Goal: Task Accomplishment & Management: Use online tool/utility

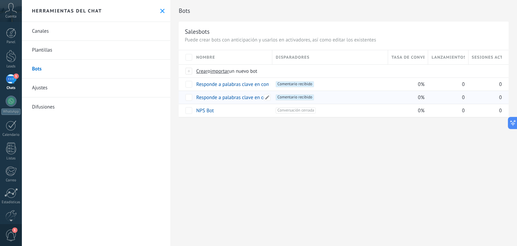
click at [244, 97] on link "Responde a palabras clave en comentarios" at bounding box center [242, 97] width 92 height 6
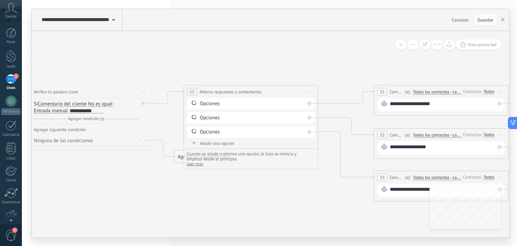
drag, startPoint x: 391, startPoint y: 192, endPoint x: 168, endPoint y: 173, distance: 223.6
click at [168, 173] on icon at bounding box center [444, 132] width 1334 height 474
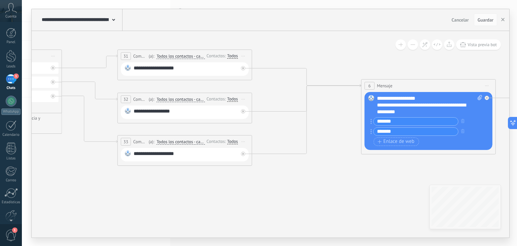
drag, startPoint x: 311, startPoint y: 196, endPoint x: 75, endPoint y: 159, distance: 239.7
click at [40, 157] on icon at bounding box center [188, 96] width 1334 height 474
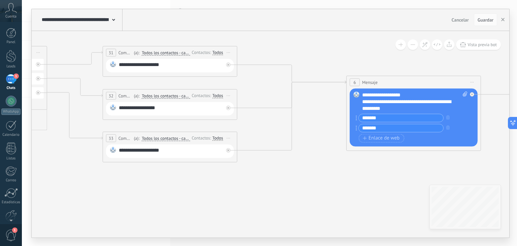
click at [391, 130] on input "*******" at bounding box center [401, 128] width 85 height 8
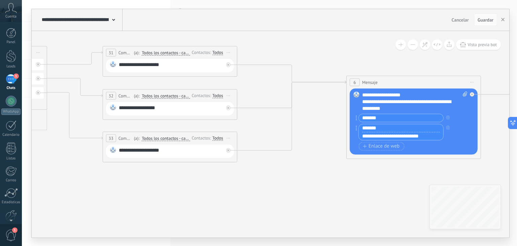
drag, startPoint x: 430, startPoint y: 135, endPoint x: 315, endPoint y: 140, distance: 114.9
paste input "text"
type input "**********"
click at [389, 119] on input "*******" at bounding box center [401, 118] width 85 height 8
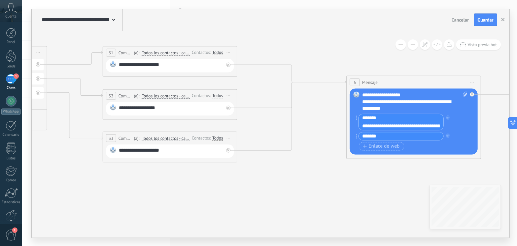
click at [422, 125] on input "**********" at bounding box center [401, 126] width 85 height 8
drag, startPoint x: 273, startPoint y: 182, endPoint x: 331, endPoint y: 182, distance: 57.9
click at [331, 182] on icon at bounding box center [173, 93] width 1334 height 474
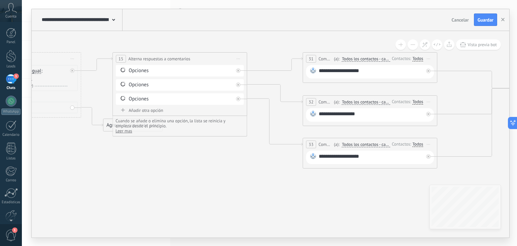
drag, startPoint x: 135, startPoint y: 166, endPoint x: 215, endPoint y: 167, distance: 80.5
click at [215, 167] on icon at bounding box center [373, 99] width 1334 height 474
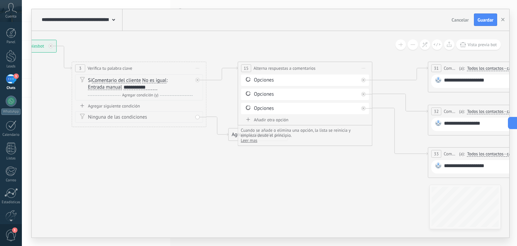
drag, startPoint x: 122, startPoint y: 169, endPoint x: 246, endPoint y: 178, distance: 124.6
click at [247, 178] on icon at bounding box center [498, 108] width 1334 height 474
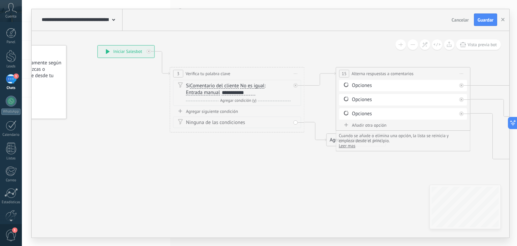
drag, startPoint x: 174, startPoint y: 179, endPoint x: 237, endPoint y: 180, distance: 63.0
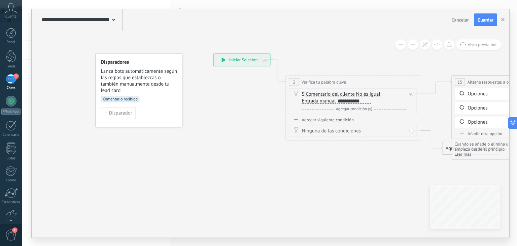
drag, startPoint x: 133, startPoint y: 160, endPoint x: 248, endPoint y: 168, distance: 115.5
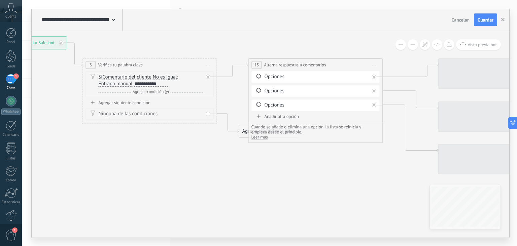
drag, startPoint x: 173, startPoint y: 153, endPoint x: 186, endPoint y: 141, distance: 17.4
click at [138, 145] on icon at bounding box center [508, 105] width 1334 height 474
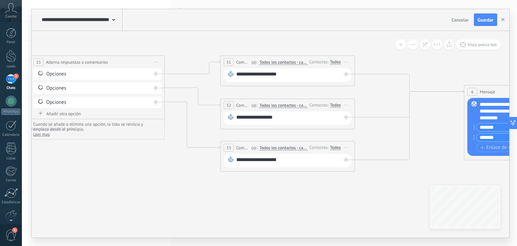
drag, startPoint x: 374, startPoint y: 157, endPoint x: 193, endPoint y: 156, distance: 181.8
click at [195, 160] on icon at bounding box center [290, 102] width 1334 height 474
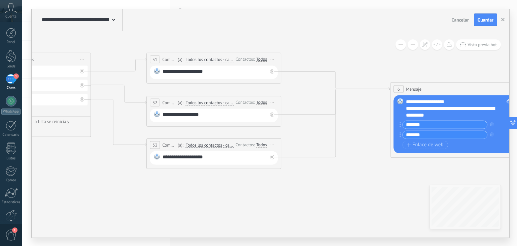
drag, startPoint x: 394, startPoint y: 174, endPoint x: 346, endPoint y: 171, distance: 47.6
click at [347, 173] on icon at bounding box center [216, 99] width 1334 height 474
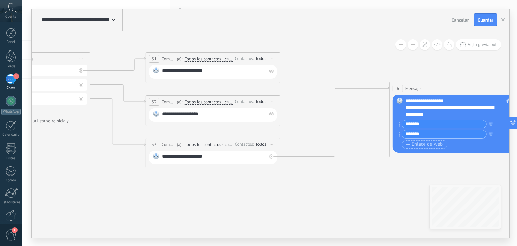
click at [447, 125] on input "*******" at bounding box center [444, 124] width 85 height 8
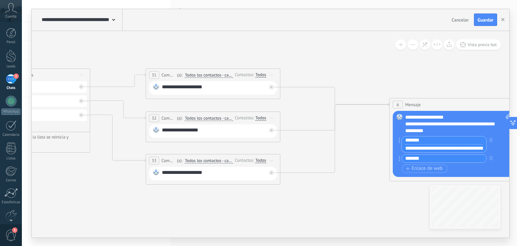
click at [455, 147] on input "**********" at bounding box center [444, 148] width 85 height 8
paste input "text"
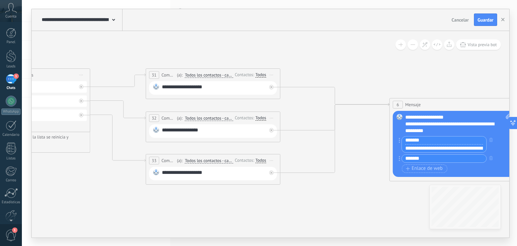
scroll to position [0, 105]
type input "**********"
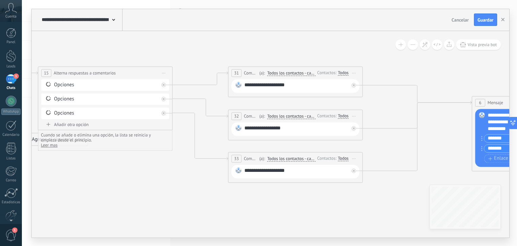
drag, startPoint x: 327, startPoint y: 197, endPoint x: 409, endPoint y: 195, distance: 82.5
click at [409, 195] on icon at bounding box center [298, 113] width 1334 height 474
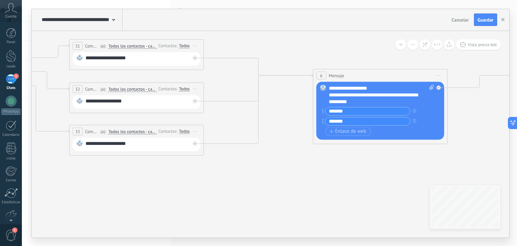
drag, startPoint x: 389, startPoint y: 194, endPoint x: 262, endPoint y: 163, distance: 131.0
click at [262, 163] on icon at bounding box center [139, 86] width 1334 height 474
drag, startPoint x: 233, startPoint y: 184, endPoint x: 366, endPoint y: 144, distance: 139.3
click at [366, 144] on icon at bounding box center [140, 86] width 1334 height 474
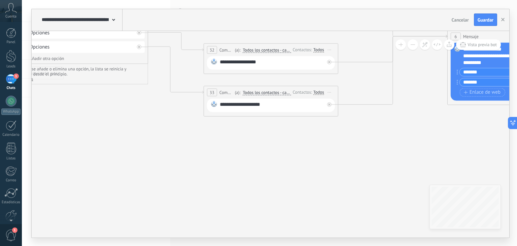
drag, startPoint x: 187, startPoint y: 165, endPoint x: 325, endPoint y: 169, distance: 138.4
click at [325, 169] on icon at bounding box center [274, 47] width 1334 height 474
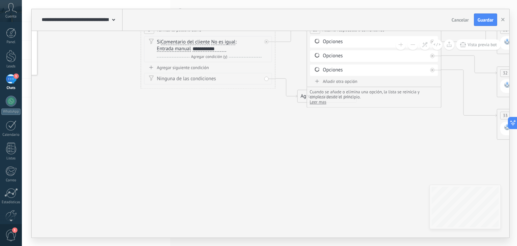
drag, startPoint x: 212, startPoint y: 162, endPoint x: 342, endPoint y: 177, distance: 131.2
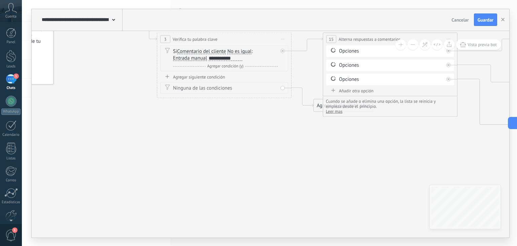
drag, startPoint x: 233, startPoint y: 158, endPoint x: 296, endPoint y: 197, distance: 74.1
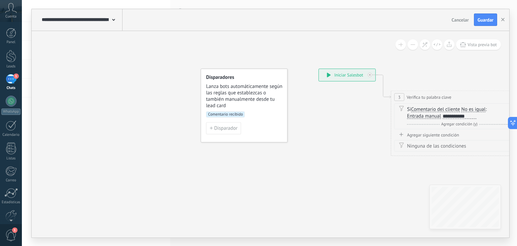
drag, startPoint x: 170, startPoint y: 159, endPoint x: 291, endPoint y: 169, distance: 121.9
click at [241, 113] on span "Comentario recibido" at bounding box center [225, 114] width 39 height 6
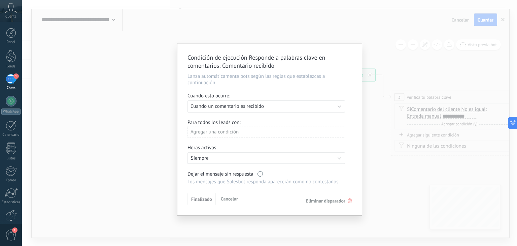
click at [273, 130] on div "Agregar una condición" at bounding box center [267, 132] width 158 height 12
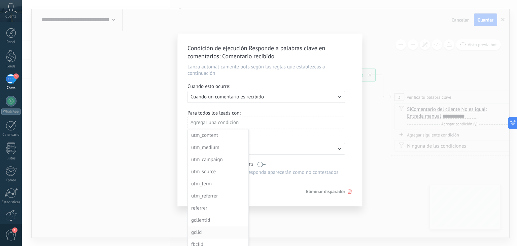
scroll to position [14, 0]
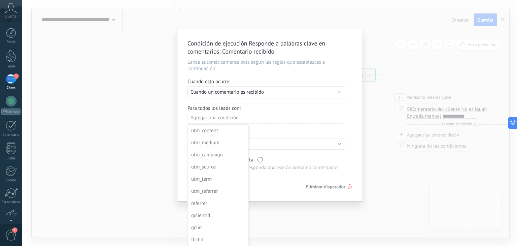
drag, startPoint x: 277, startPoint y: 194, endPoint x: 282, endPoint y: 175, distance: 19.3
click at [282, 175] on div at bounding box center [269, 115] width 185 height 172
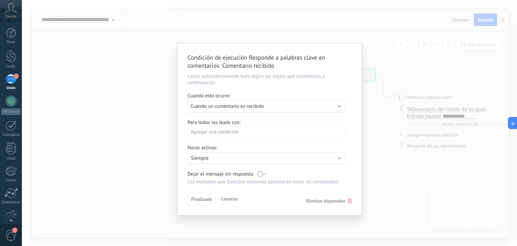
scroll to position [0, 0]
click at [297, 108] on div "Ejecutar: Cuando un comentario es recibido" at bounding box center [264, 106] width 146 height 6
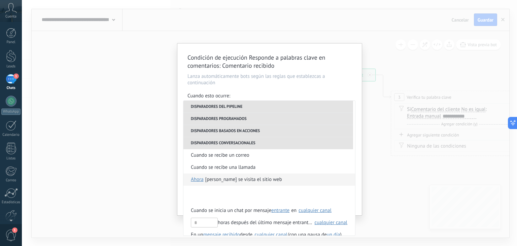
scroll to position [168, 0]
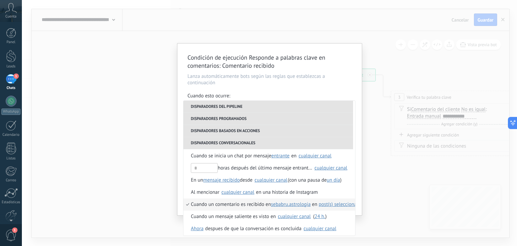
click at [340, 205] on span "post(s) seleccionado(s)" at bounding box center [343, 204] width 48 height 6
click at [397, 216] on span "1 seleccionado" at bounding box center [392, 215] width 32 height 6
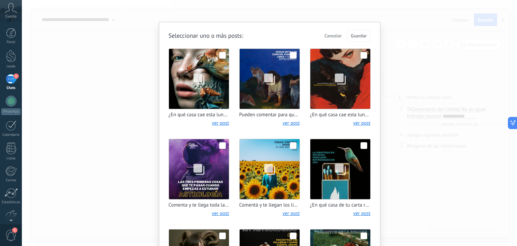
click at [333, 36] on span "Cancelar" at bounding box center [333, 35] width 17 height 5
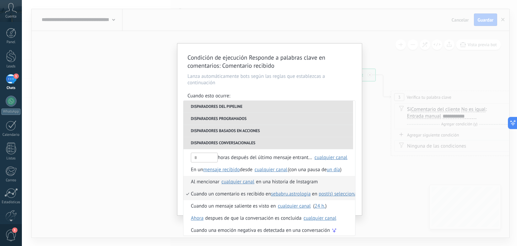
scroll to position [183, 0]
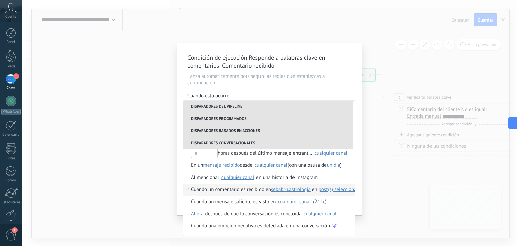
click at [345, 190] on span "post(s) seleccionado(s)" at bounding box center [343, 189] width 48 height 6
click at [398, 201] on span "1 seleccionado" at bounding box center [392, 201] width 32 height 6
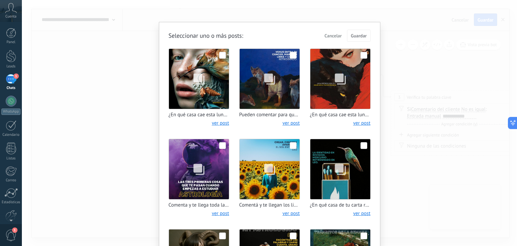
click at [335, 35] on span "Cancelar" at bounding box center [333, 35] width 17 height 5
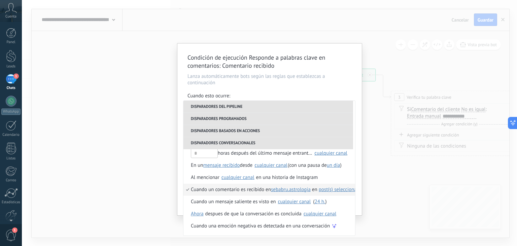
click at [359, 171] on div "Condición de ejecución Responde a palabras clave en comentarios : Comentario re…" at bounding box center [269, 129] width 185 height 172
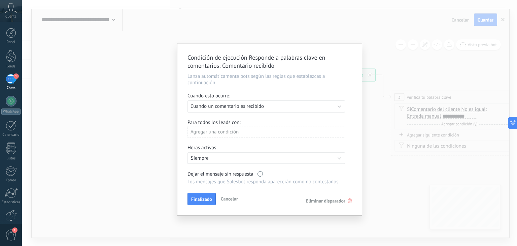
click at [231, 200] on span "Cancelar" at bounding box center [229, 199] width 17 height 6
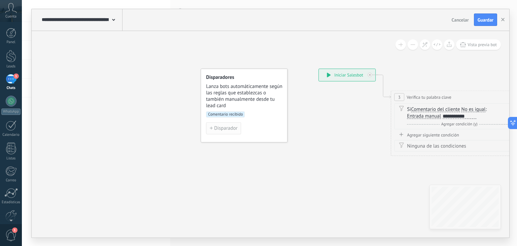
click at [220, 126] on span "Disparador" at bounding box center [225, 128] width 23 height 5
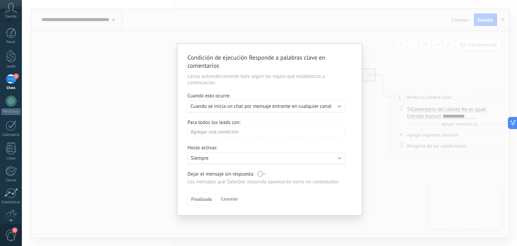
click at [321, 105] on span "Cuando se inicia un chat por mensaje entrante en cualquier canal" at bounding box center [261, 106] width 141 height 6
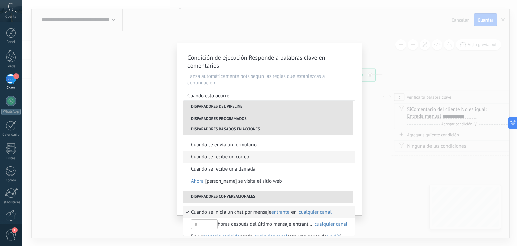
scroll to position [101, 0]
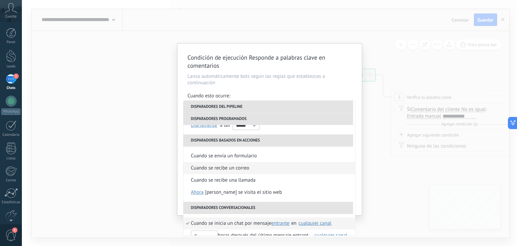
click at [248, 167] on div "Cuando se recibe un correo" at bounding box center [220, 168] width 59 height 12
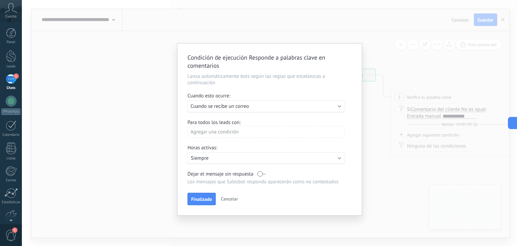
click at [262, 173] on label at bounding box center [262, 174] width 8 height 6
click at [331, 109] on div "Ejecutar: Cuando se recibe un correo" at bounding box center [264, 106] width 146 height 6
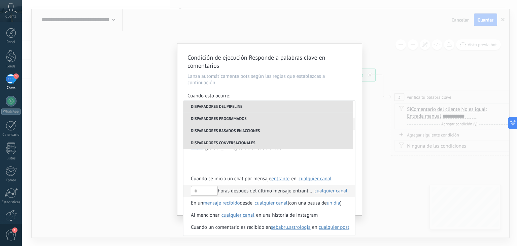
scroll to position [135, 0]
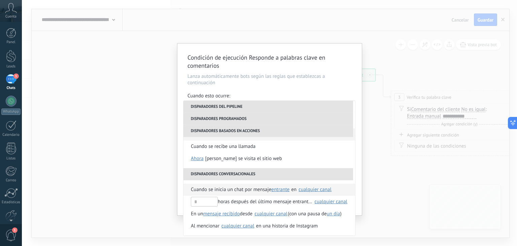
click at [320, 188] on div "cualquier canal" at bounding box center [315, 189] width 33 height 5
click at [319, 191] on div "cualquier canal" at bounding box center [315, 189] width 33 height 5
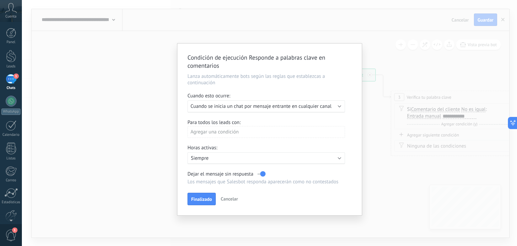
click at [304, 107] on span "Cuando se inicia un chat por mensaje entrante en cualquier canal" at bounding box center [261, 106] width 141 height 6
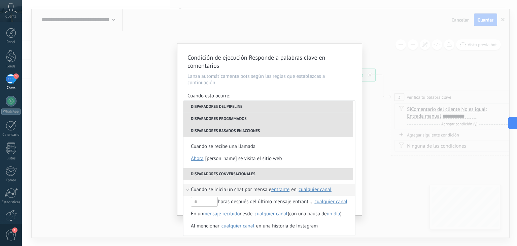
click at [325, 190] on div "cualquier canal" at bounding box center [315, 189] width 33 height 5
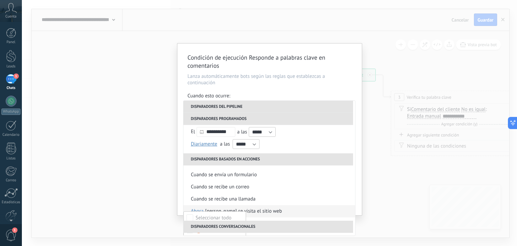
scroll to position [116, 0]
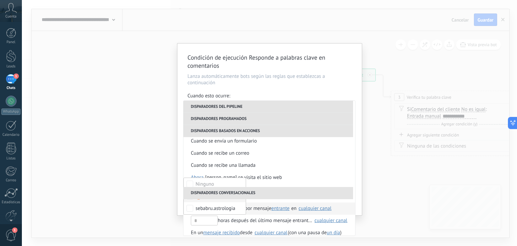
click at [216, 199] on span "sebabru.astrologia" at bounding box center [223, 196] width 40 height 7
click at [200, 208] on div "sebabru.astrologia" at bounding box center [216, 208] width 40 height 7
click at [205, 204] on label "sebabru.astrologia" at bounding box center [215, 208] width 62 height 12
click at [302, 184] on div "Cuando se envía un formulario Cuando se recibe un correo Cuando se recibe una l…" at bounding box center [270, 159] width 172 height 55
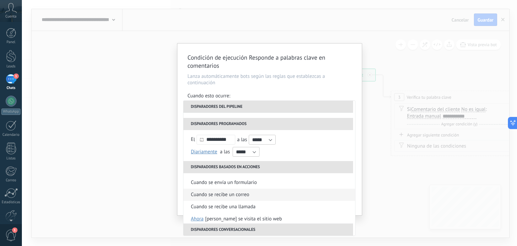
scroll to position [101, 0]
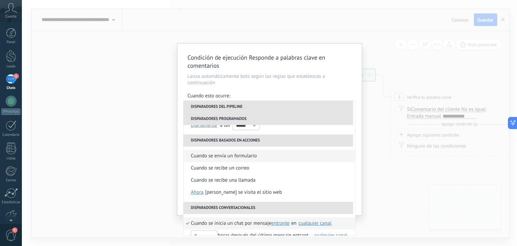
click at [255, 156] on div "Cuando se envía un formulario" at bounding box center [224, 156] width 66 height 12
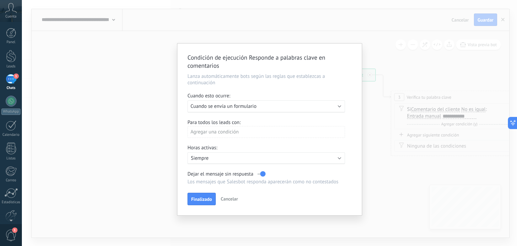
click at [330, 101] on div "Ejecutar: Cuando se envía un formulario" at bounding box center [267, 106] width 158 height 12
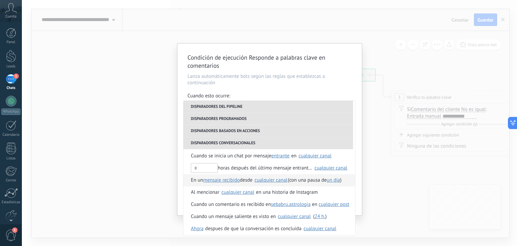
scroll to position [183, 0]
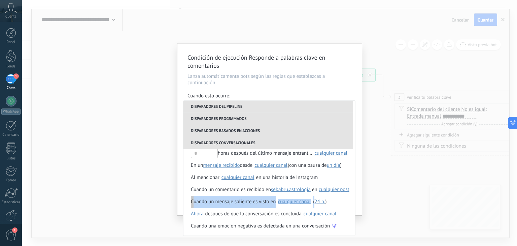
click at [355, 199] on ul "**********" at bounding box center [270, 168] width 172 height 135
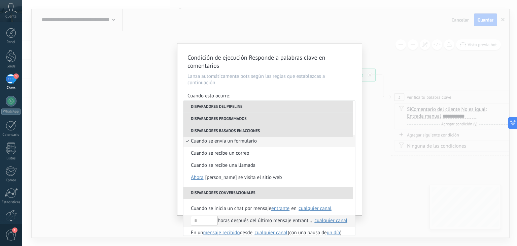
scroll to position [0, 0]
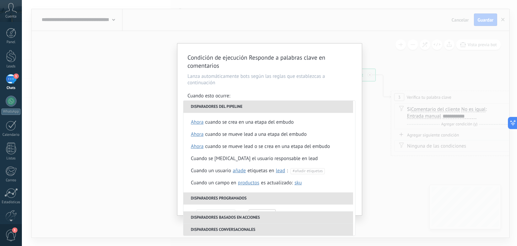
click at [369, 68] on div "Condición de ejecución Responde a palabras clave en comentarios Lanza automátic…" at bounding box center [269, 123] width 495 height 246
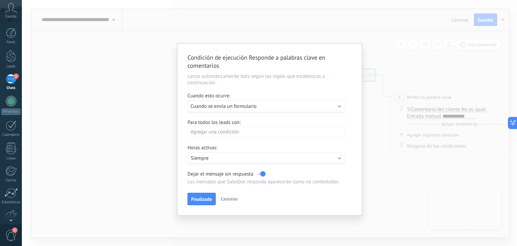
click at [231, 197] on span "Cancelar" at bounding box center [229, 199] width 17 height 6
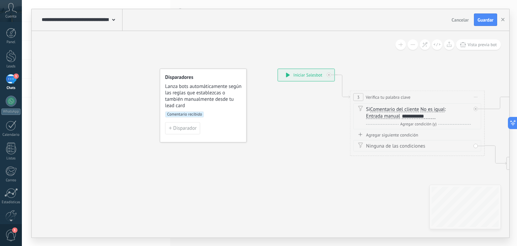
drag, startPoint x: 349, startPoint y: 147, endPoint x: 308, endPoint y: 147, distance: 40.7
click at [196, 114] on span "Comentario recibido" at bounding box center [184, 114] width 39 height 6
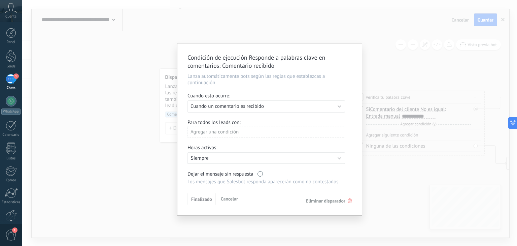
click at [405, 181] on div "Condición de ejecución Responde a palabras clave en comentarios : Comentario re…" at bounding box center [269, 123] width 495 height 246
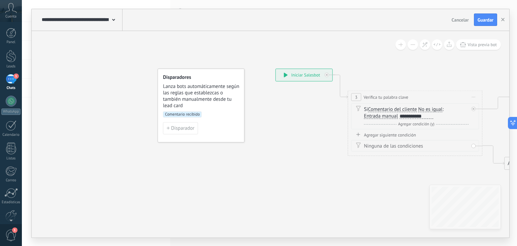
drag, startPoint x: 461, startPoint y: 168, endPoint x: 124, endPoint y: 155, distance: 337.3
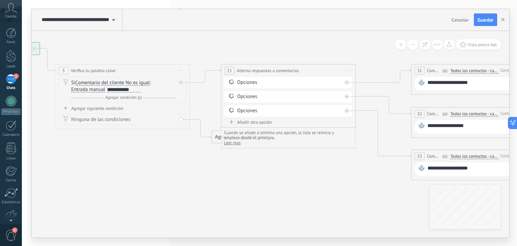
drag, startPoint x: 299, startPoint y: 184, endPoint x: 345, endPoint y: 161, distance: 52.4
click at [373, 172] on icon at bounding box center [481, 111] width 1334 height 474
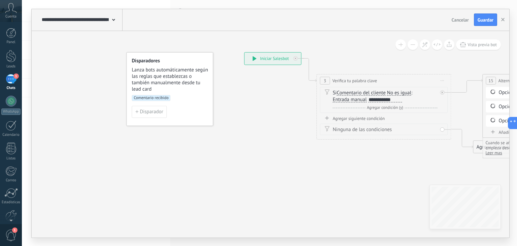
drag, startPoint x: 331, startPoint y: 176, endPoint x: 365, endPoint y: 177, distance: 33.7
click at [166, 98] on span "Comentario recibido" at bounding box center [152, 98] width 39 height 6
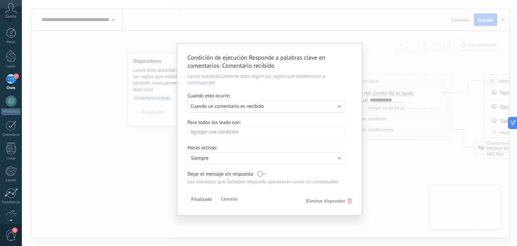
click at [337, 108] on div "Ejecutar: Cuando un comentario es recibido" at bounding box center [267, 106] width 158 height 12
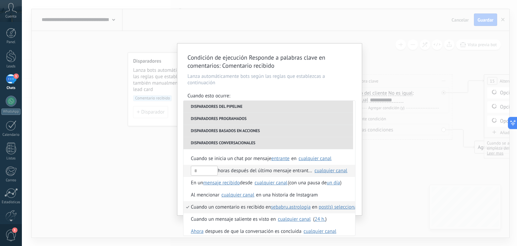
scroll to position [168, 0]
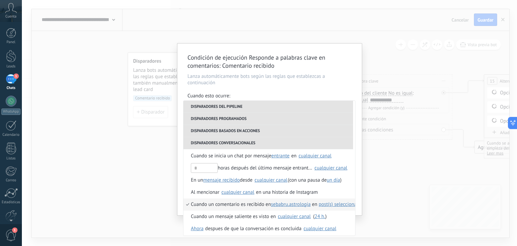
click at [342, 206] on span "post(s) seleccionado(s)" at bounding box center [343, 204] width 48 height 6
click at [396, 216] on span "1 seleccionado" at bounding box center [392, 215] width 32 height 6
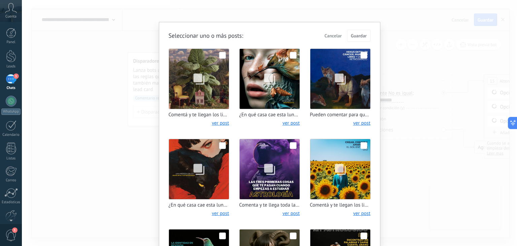
click at [220, 54] on span at bounding box center [222, 55] width 7 height 7
click at [361, 36] on span "Guardar" at bounding box center [359, 35] width 16 height 5
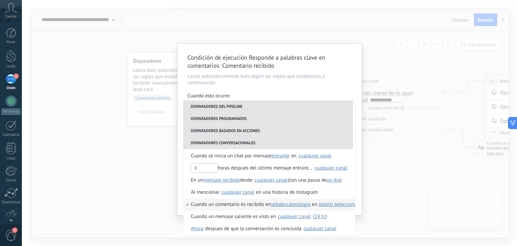
click at [386, 166] on div "Condición de ejecución Responde a palabras clave en comentarios : Comentario re…" at bounding box center [269, 123] width 495 height 246
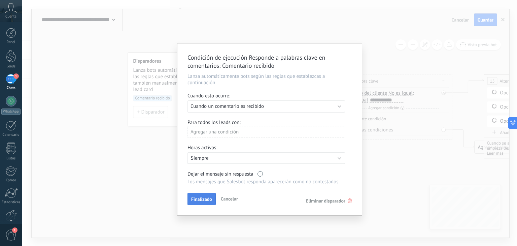
click at [209, 198] on span "Finalizado" at bounding box center [201, 199] width 21 height 5
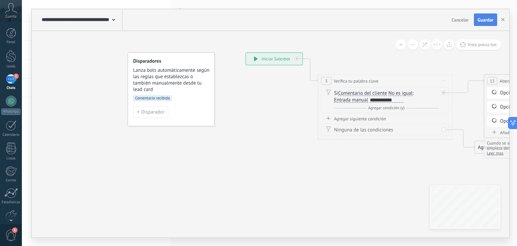
click at [487, 19] on span "Guardar" at bounding box center [486, 20] width 16 height 5
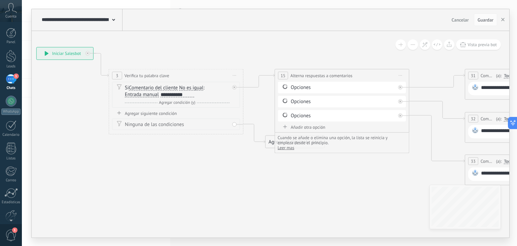
drag, startPoint x: 420, startPoint y: 174, endPoint x: 210, endPoint y: 169, distance: 209.5
drag, startPoint x: 398, startPoint y: 179, endPoint x: 227, endPoint y: 144, distance: 175.0
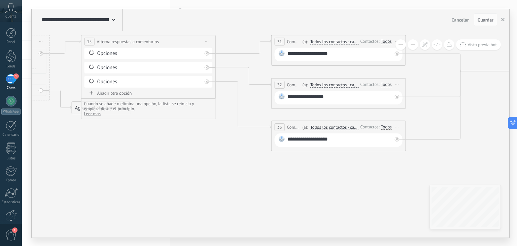
drag, startPoint x: 375, startPoint y: 180, endPoint x: 249, endPoint y: 177, distance: 125.6
click at [249, 177] on icon at bounding box center [341, 81] width 1334 height 474
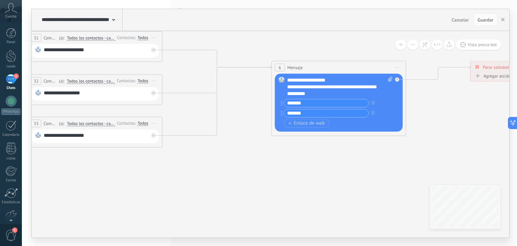
drag, startPoint x: 419, startPoint y: 175, endPoint x: 308, endPoint y: 173, distance: 110.8
click at [302, 174] on icon at bounding box center [98, 78] width 1334 height 474
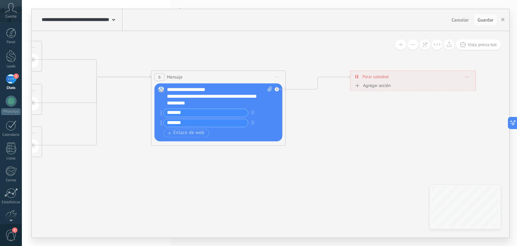
drag, startPoint x: 454, startPoint y: 162, endPoint x: 338, endPoint y: 171, distance: 116.5
click at [377, 86] on div "Agregar acción" at bounding box center [372, 85] width 37 height 5
click at [377, 86] on button "Conversación marcada como cerrada" at bounding box center [392, 86] width 84 height 12
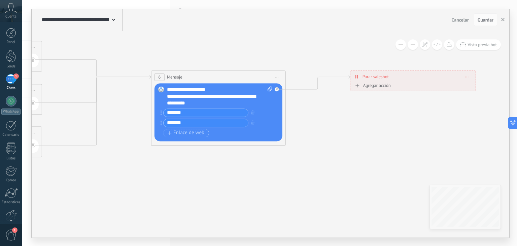
click at [385, 87] on div "Agregar acción" at bounding box center [372, 85] width 37 height 5
click at [385, 87] on button "Conversación marcada como cerrada" at bounding box center [392, 86] width 84 height 12
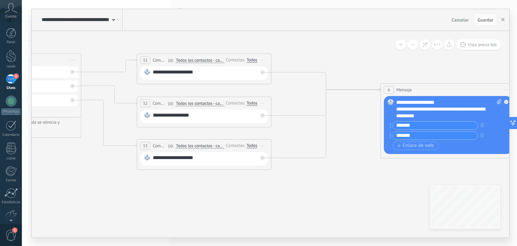
drag, startPoint x: 147, startPoint y: 172, endPoint x: 339, endPoint y: 185, distance: 192.7
click at [379, 185] on icon at bounding box center [207, 100] width 1334 height 474
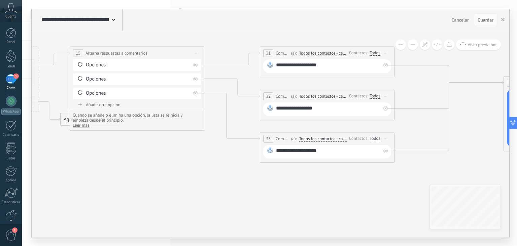
drag, startPoint x: 247, startPoint y: 195, endPoint x: 381, endPoint y: 186, distance: 134.3
click at [381, 186] on icon at bounding box center [330, 93] width 1334 height 474
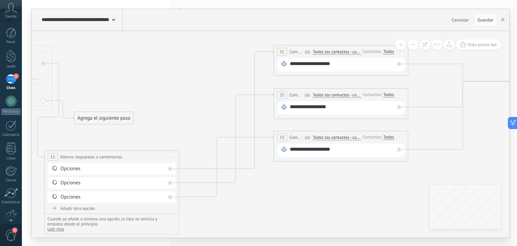
drag, startPoint x: 189, startPoint y: 48, endPoint x: 149, endPoint y: 154, distance: 112.1
click at [149, 154] on div "**********" at bounding box center [112, 157] width 134 height 12
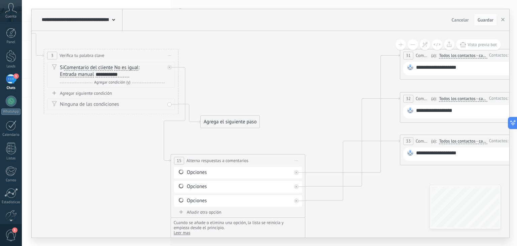
drag, startPoint x: 298, startPoint y: 188, endPoint x: 427, endPoint y: 192, distance: 129.7
click at [427, 192] on icon at bounding box center [470, 122] width 1334 height 527
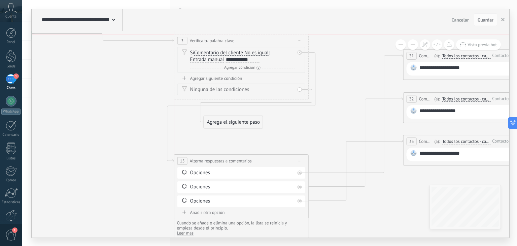
drag, startPoint x: 105, startPoint y: 55, endPoint x: 233, endPoint y: 42, distance: 128.9
click at [233, 42] on span "Verifica tu palabra clave" at bounding box center [212, 40] width 45 height 6
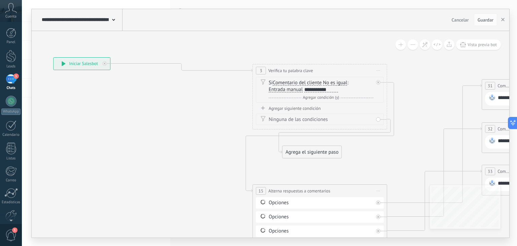
drag, startPoint x: 112, startPoint y: 93, endPoint x: 160, endPoint y: 111, distance: 51.7
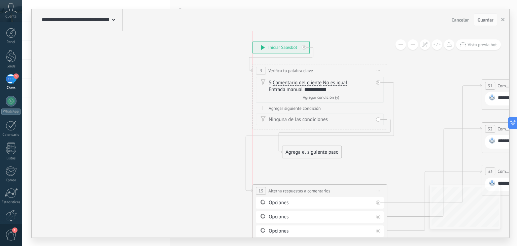
drag, startPoint x: 75, startPoint y: 67, endPoint x: 273, endPoint y: 51, distance: 198.0
click at [273, 51] on div "**********" at bounding box center [281, 47] width 57 height 12
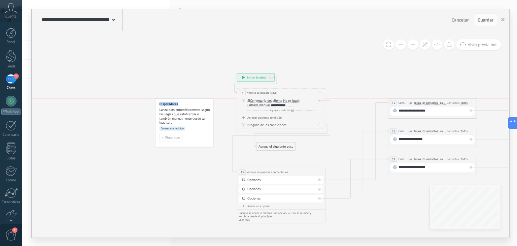
drag, startPoint x: 63, startPoint y: 86, endPoint x: 190, endPoint y: 100, distance: 127.8
click at [190, 100] on div "Disparadores Lanza bots automáticamente según las reglas que establezcas o tamb…" at bounding box center [184, 122] width 57 height 49
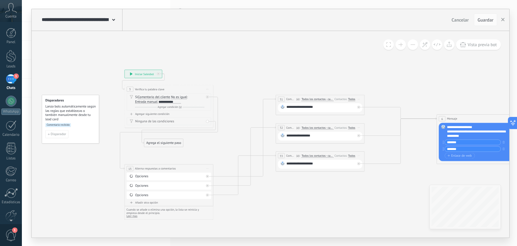
drag, startPoint x: 402, startPoint y: 199, endPoint x: 290, endPoint y: 195, distance: 112.5
click at [290, 195] on icon at bounding box center [377, 137] width 769 height 358
drag, startPoint x: 295, startPoint y: 96, endPoint x: 251, endPoint y: 84, distance: 45.7
click at [251, 84] on div "**********" at bounding box center [276, 86] width 89 height 8
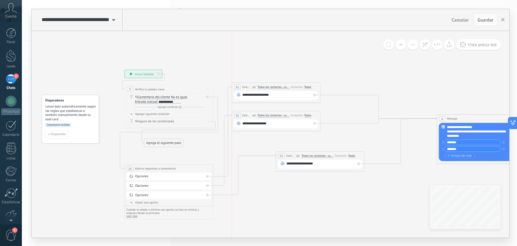
drag, startPoint x: 294, startPoint y: 126, endPoint x: 251, endPoint y: 114, distance: 44.8
click at [251, 114] on span "Comentario" at bounding box center [246, 115] width 9 height 4
drag, startPoint x: 297, startPoint y: 151, endPoint x: 253, endPoint y: 143, distance: 45.4
click at [253, 144] on div "**********" at bounding box center [276, 148] width 89 height 8
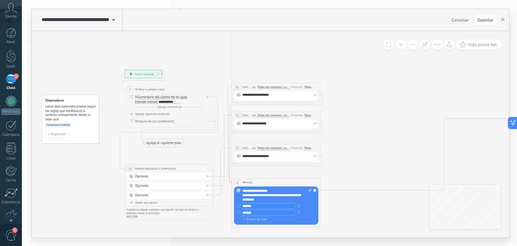
drag, startPoint x: 475, startPoint y: 116, endPoint x: 269, endPoint y: 179, distance: 215.0
click at [269, 179] on div "6 Mensaje ******* (a): Todos los contactos - canales seleccionados Todos los co…" at bounding box center [276, 182] width 89 height 8
drag, startPoint x: 408, startPoint y: 142, endPoint x: 274, endPoint y: 138, distance: 134.4
click at [274, 138] on icon at bounding box center [377, 148] width 769 height 380
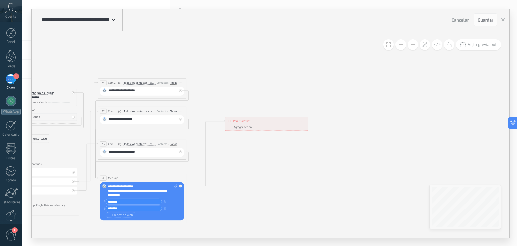
drag, startPoint x: 486, startPoint y: 116, endPoint x: 277, endPoint y: 123, distance: 208.9
click at [277, 123] on div "**********" at bounding box center [266, 121] width 83 height 8
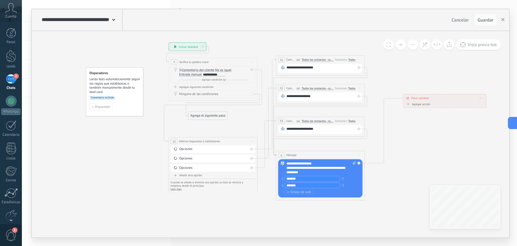
drag, startPoint x: 275, startPoint y: 180, endPoint x: 468, endPoint y: 157, distance: 194.6
click at [468, 157] on icon at bounding box center [317, 121] width 561 height 380
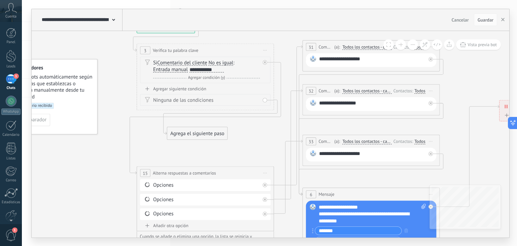
click at [329, 102] on div "**********" at bounding box center [372, 103] width 107 height 9
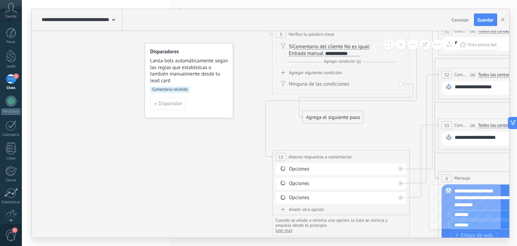
drag, startPoint x: 75, startPoint y: 175, endPoint x: 211, endPoint y: 159, distance: 136.6
click at [211, 159] on icon at bounding box center [502, 125] width 866 height 587
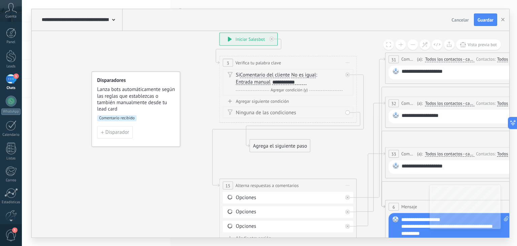
drag, startPoint x: 218, startPoint y: 156, endPoint x: 164, endPoint y: 184, distance: 60.4
click at [164, 184] on icon at bounding box center [449, 154] width 866 height 587
click at [479, 18] on span "Guardar" at bounding box center [486, 20] width 16 height 5
click at [503, 21] on icon "button" at bounding box center [502, 19] width 3 height 3
